Goal: Download file/media

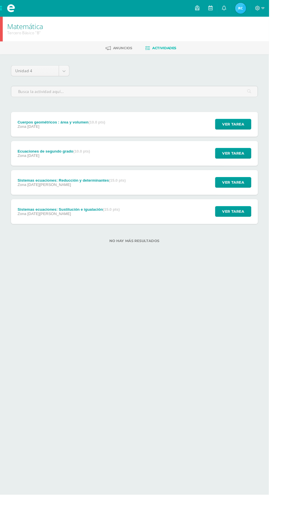
click at [12, 8] on span at bounding box center [11, 8] width 9 height 9
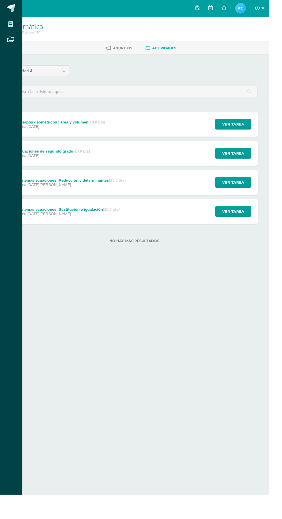
click at [18, 2] on link at bounding box center [11, 8] width 23 height 17
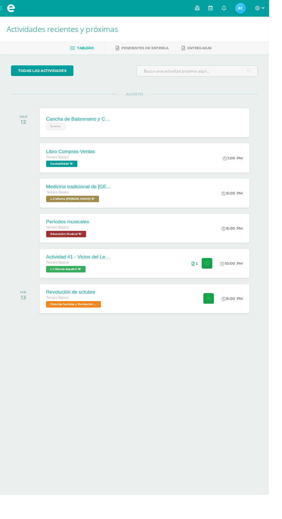
click at [152, 279] on div "Actividad #1 - Vicios del LenguaJe Tercero Básico L.1 Idioma Español 'B' 10:00 …" at bounding box center [151, 276] width 220 height 31
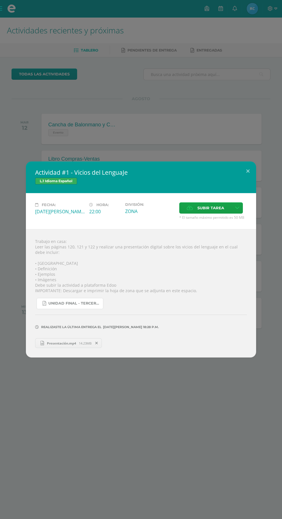
click at [65, 303] on span "UNIDAD FINAL - TERCERO BASICO A-B-C.pdf" at bounding box center [74, 303] width 52 height 5
click at [54, 345] on span "Presentación.mp4" at bounding box center [61, 343] width 35 height 4
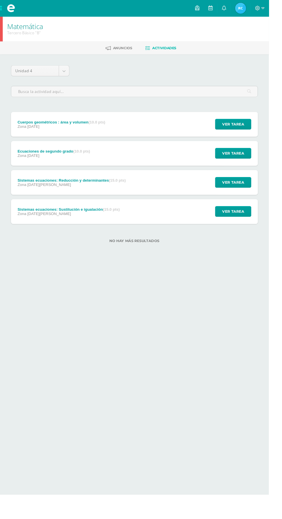
click at [11, 7] on span at bounding box center [11, 8] width 9 height 9
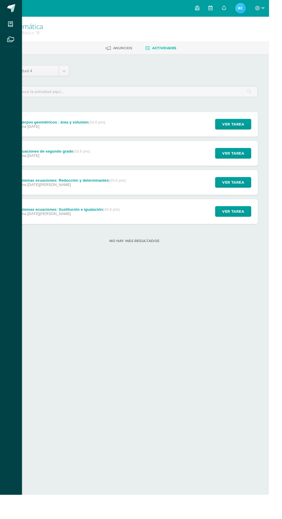
click at [11, 25] on icon at bounding box center [10, 25] width 5 height 6
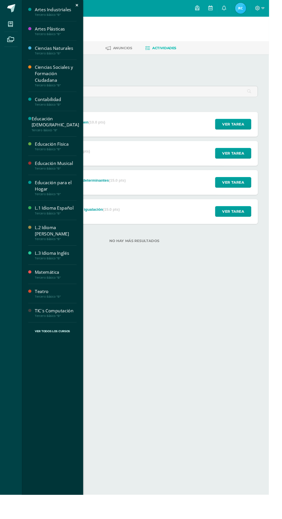
click at [18, 2] on link at bounding box center [11, 8] width 23 height 17
